Goal: Information Seeking & Learning: Learn about a topic

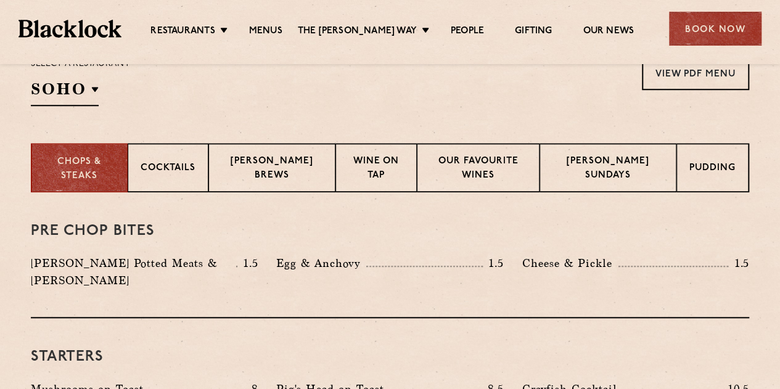
scroll to position [432, 0]
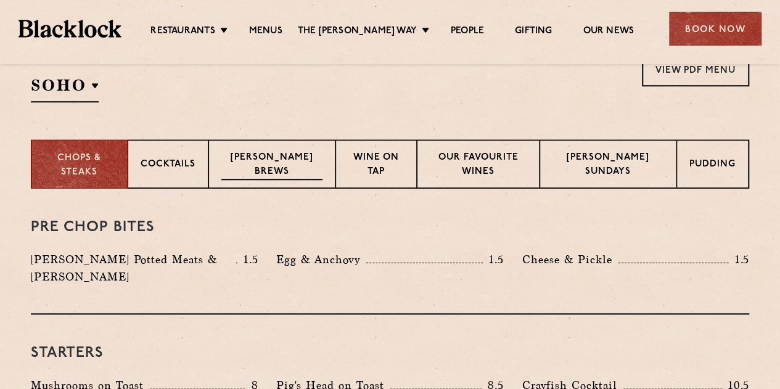
click at [265, 165] on p "[PERSON_NAME] Brews" at bounding box center [271, 165] width 101 height 29
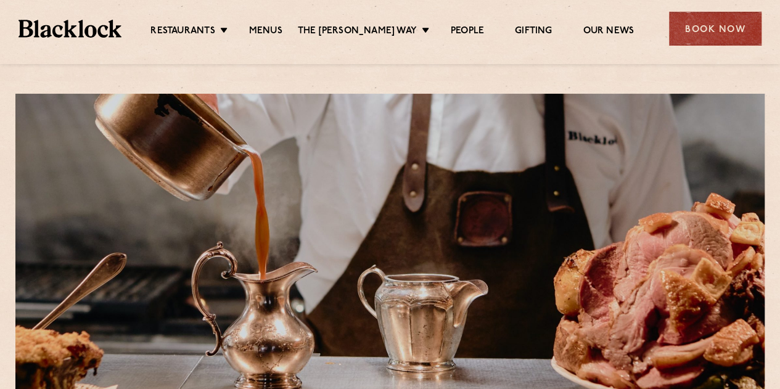
scroll to position [0, 0]
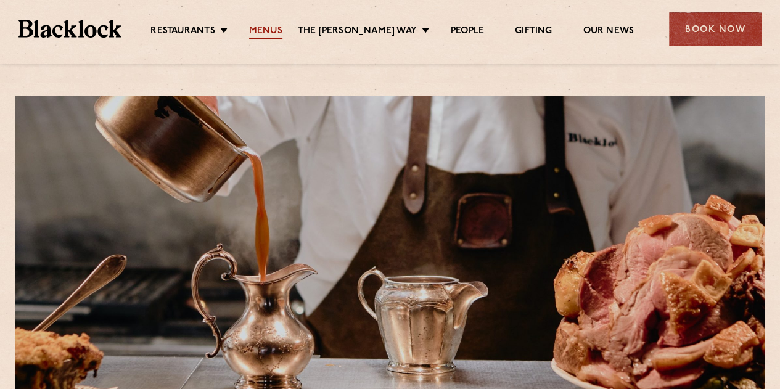
click at [274, 33] on link "Menus" at bounding box center [265, 32] width 33 height 14
click at [282, 30] on link "Menus" at bounding box center [265, 32] width 33 height 14
click at [271, 28] on link "Menus" at bounding box center [265, 32] width 33 height 14
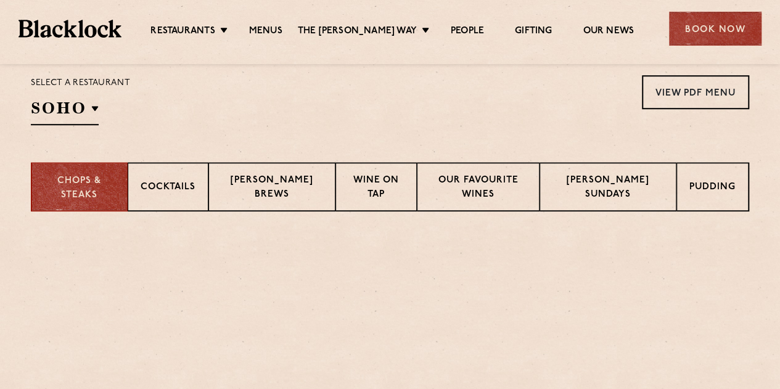
scroll to position [432, 0]
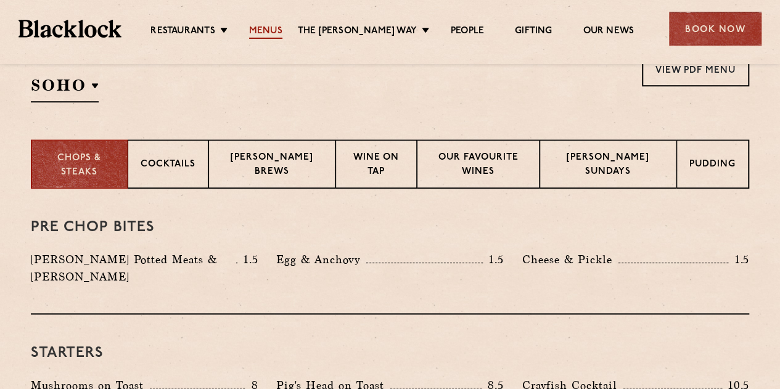
click at [270, 35] on link "Menus" at bounding box center [265, 32] width 33 height 14
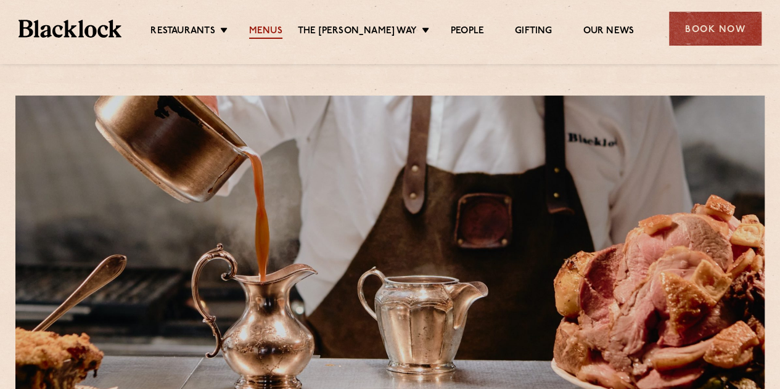
click at [268, 33] on link "Menus" at bounding box center [265, 32] width 33 height 14
click at [270, 35] on link "Menus" at bounding box center [265, 32] width 33 height 14
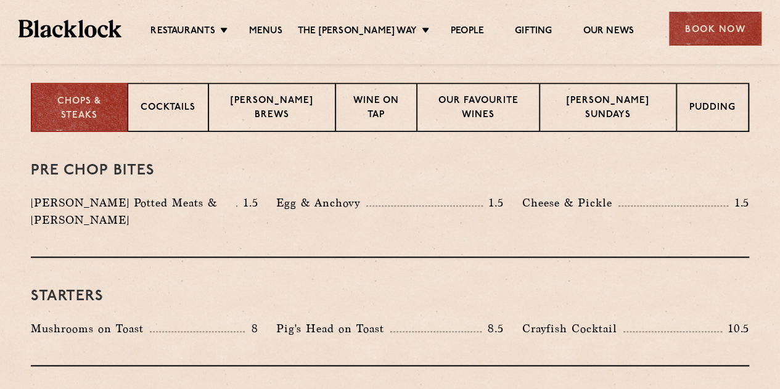
scroll to position [493, 0]
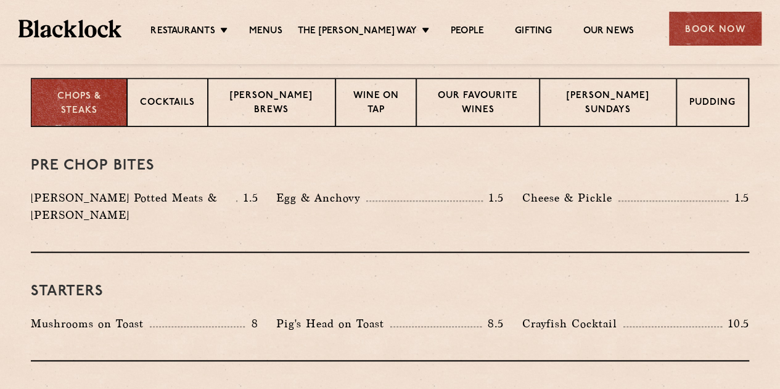
click at [87, 94] on p "Chops & Steaks" at bounding box center [79, 104] width 70 height 28
click at [523, 29] on link "Gifting" at bounding box center [533, 32] width 37 height 14
